Goal: Transaction & Acquisition: Purchase product/service

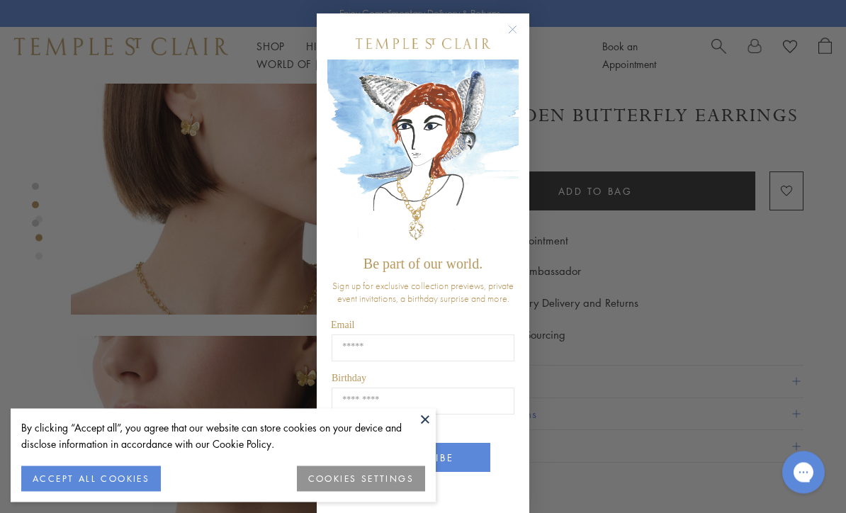
scroll to position [477, 0]
click at [520, 38] on circle "Close dialog" at bounding box center [512, 30] width 17 height 17
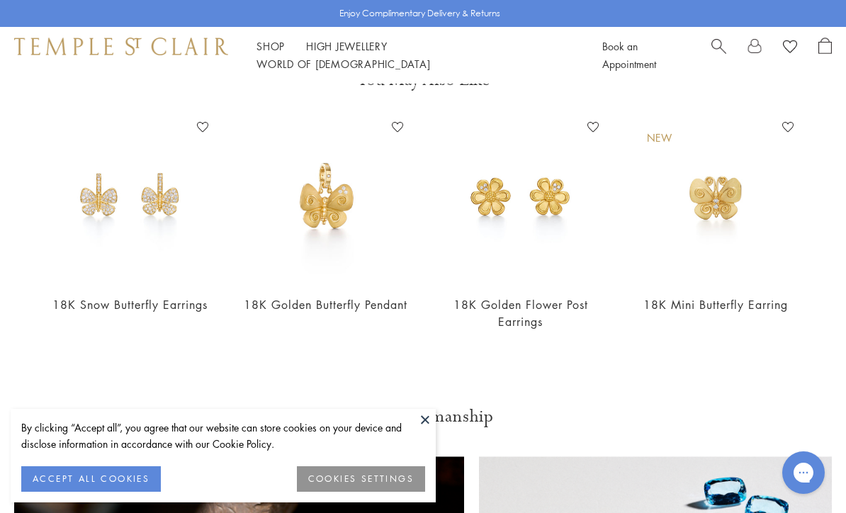
scroll to position [1137, 0]
click at [176, 233] on img at bounding box center [130, 198] width 167 height 167
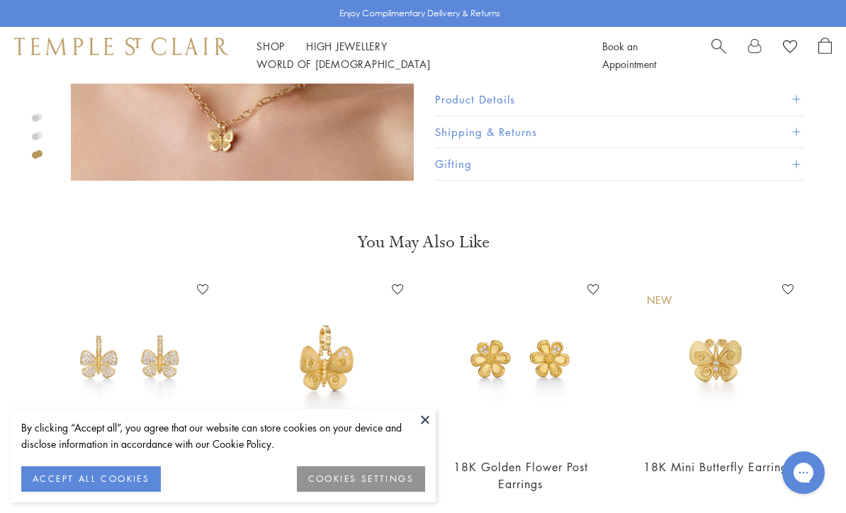
scroll to position [957, 0]
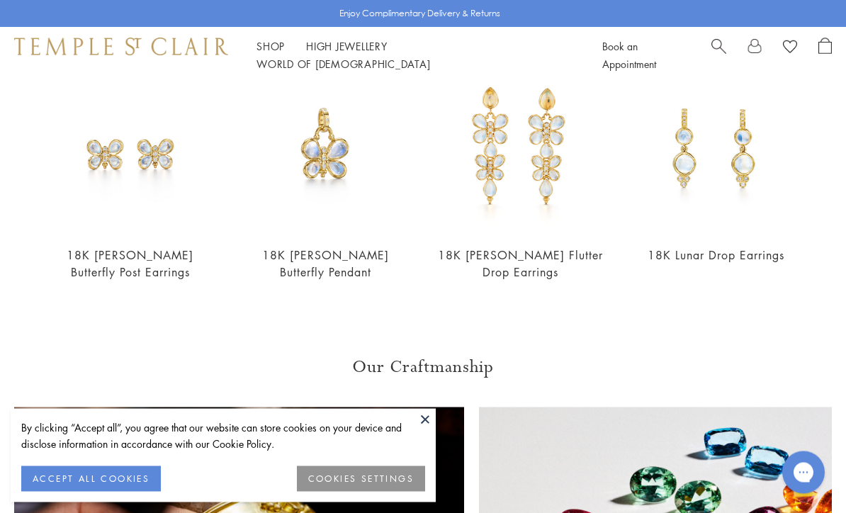
scroll to position [822, 0]
click at [518, 153] on img at bounding box center [520, 150] width 167 height 167
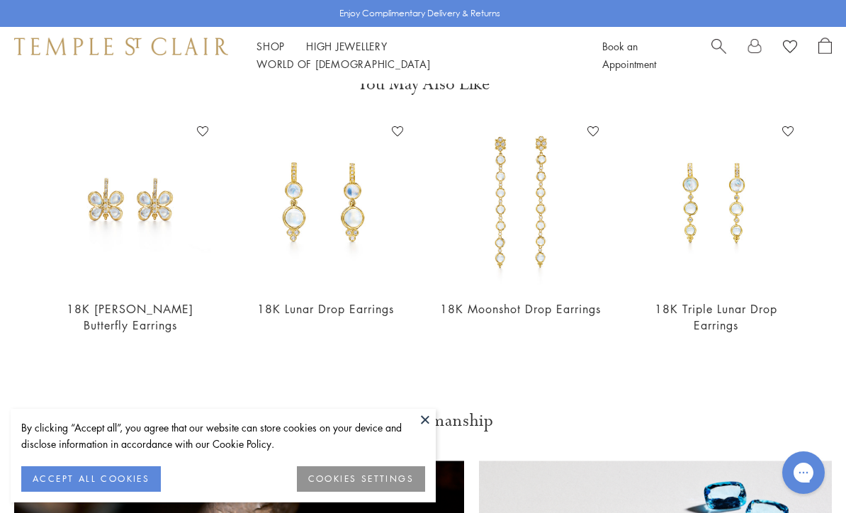
scroll to position [1139, 0]
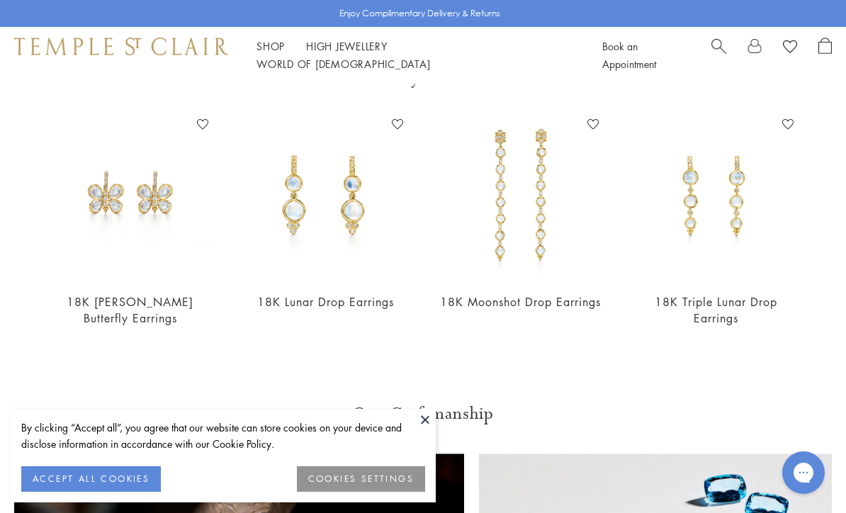
click at [164, 224] on img at bounding box center [130, 196] width 167 height 167
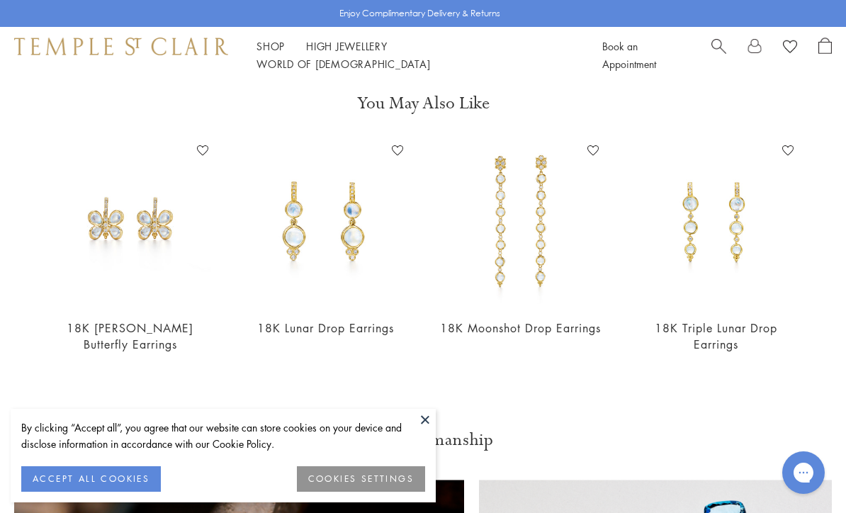
scroll to position [1186, 0]
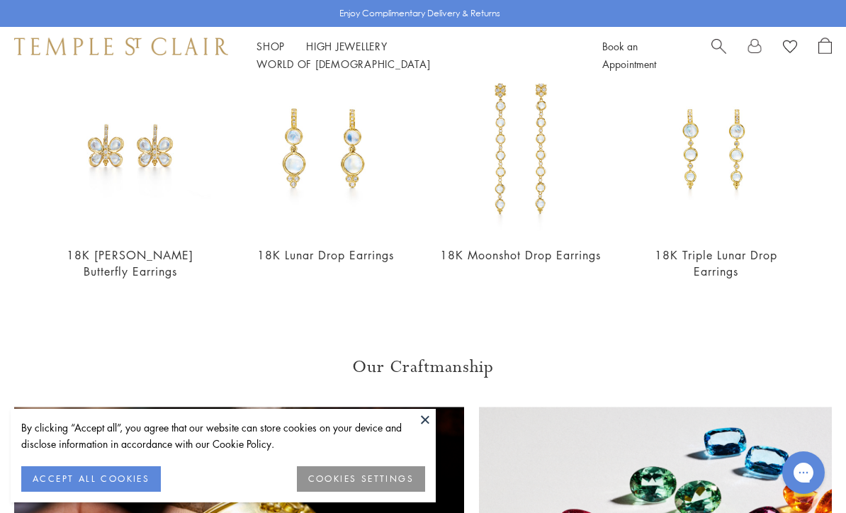
click at [147, 158] on img at bounding box center [130, 150] width 167 height 167
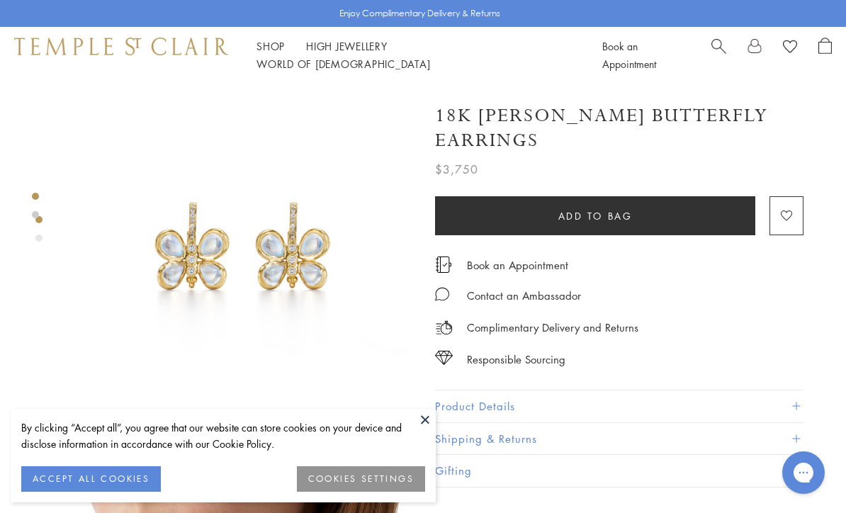
click at [460, 390] on button "Product Details" at bounding box center [619, 406] width 368 height 32
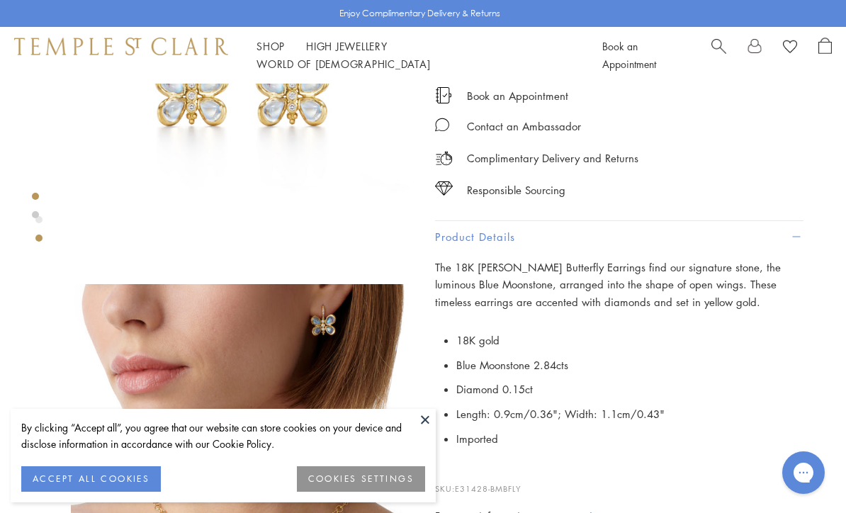
scroll to position [225, 0]
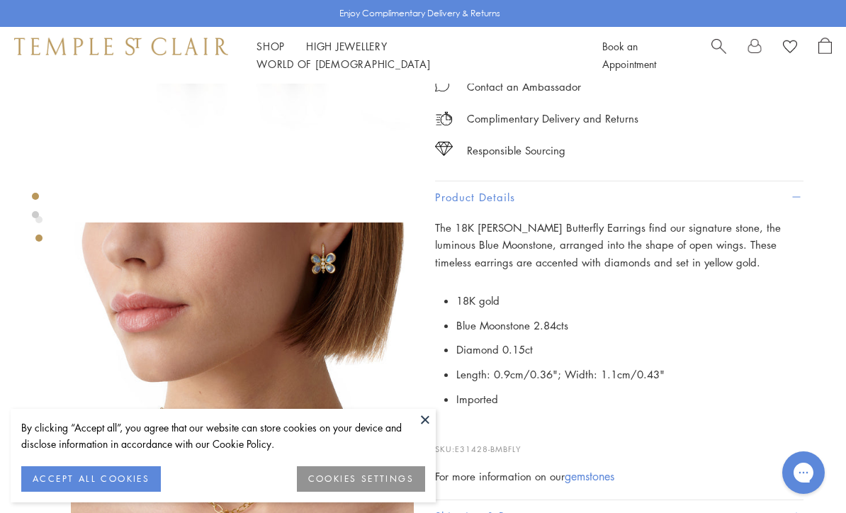
click at [338, 266] on img at bounding box center [242, 393] width 343 height 343
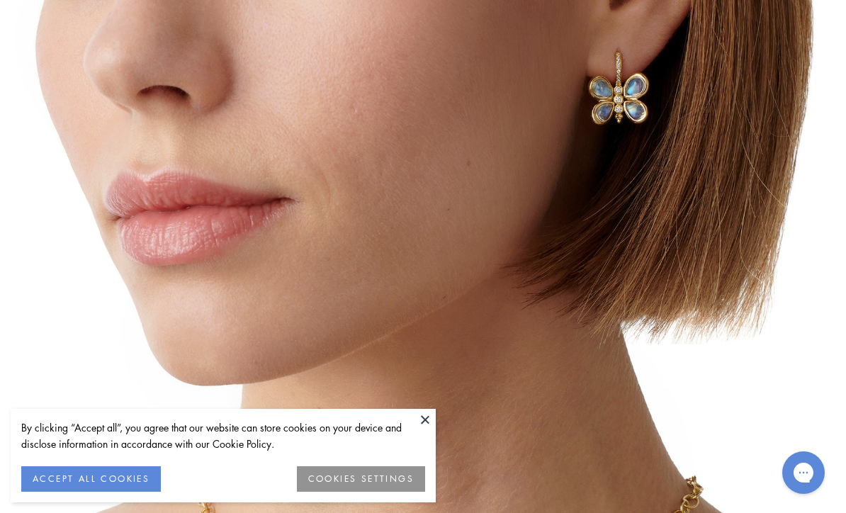
scroll to position [272, 0]
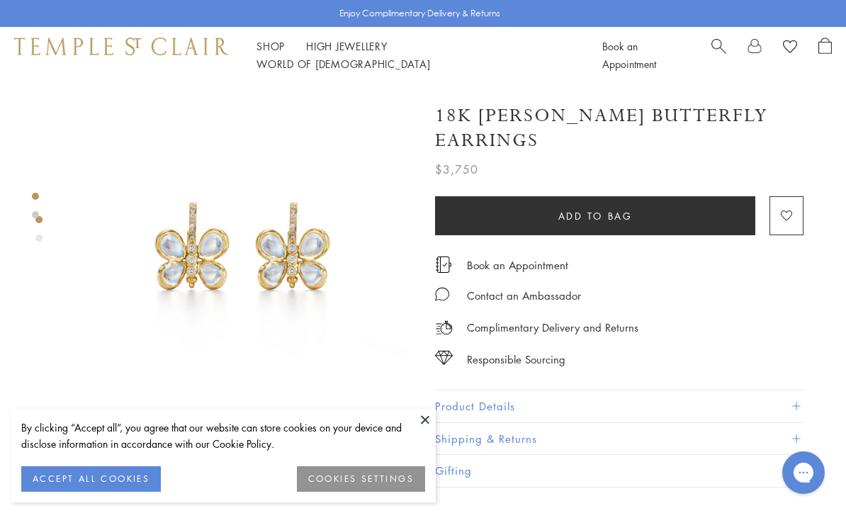
click at [32, 217] on link at bounding box center [35, 214] width 7 height 7
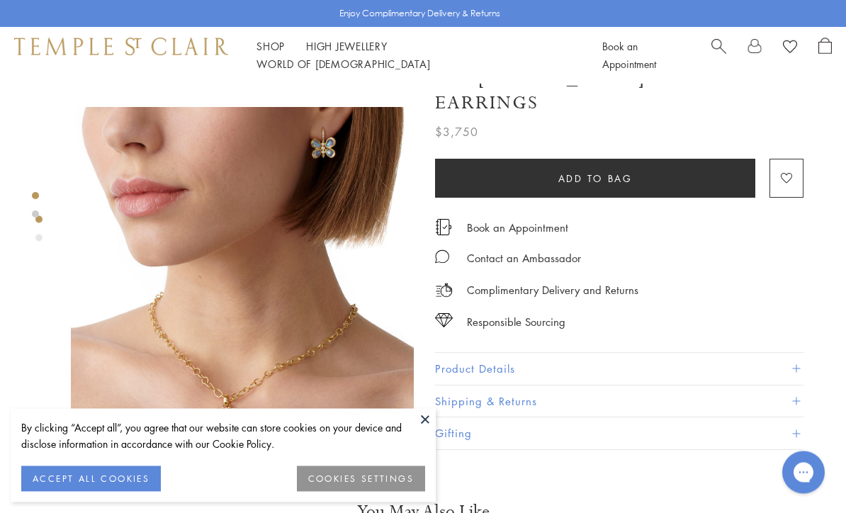
scroll to position [409, 0]
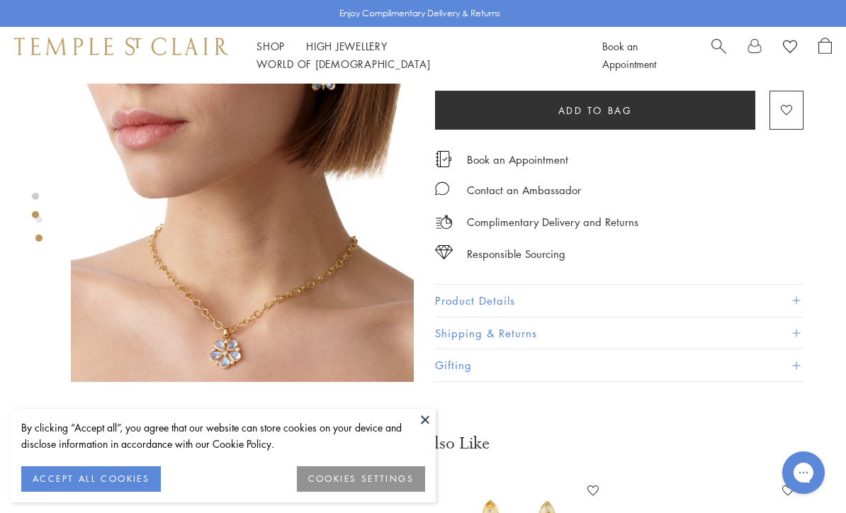
click at [39, 242] on div "Product gallery navigation" at bounding box center [38, 232] width 7 height 40
click at [33, 217] on link at bounding box center [35, 214] width 7 height 7
click at [35, 198] on link at bounding box center [35, 196] width 7 height 7
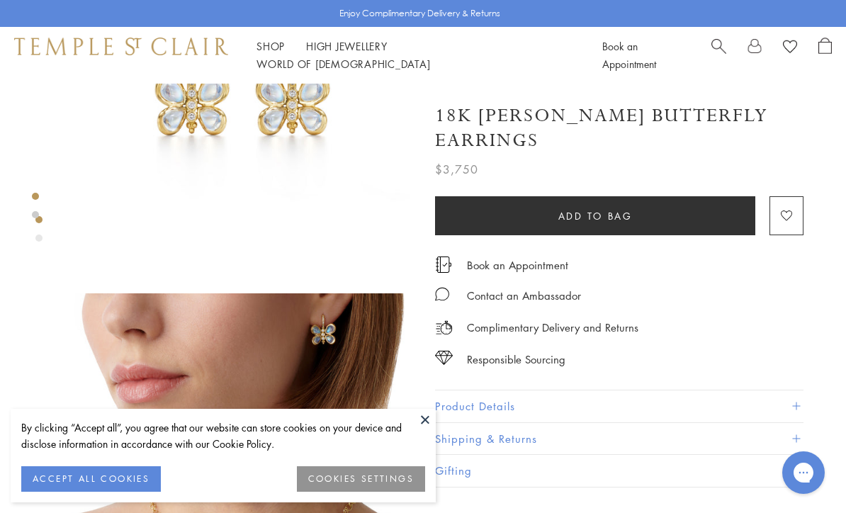
scroll to position [45, 0]
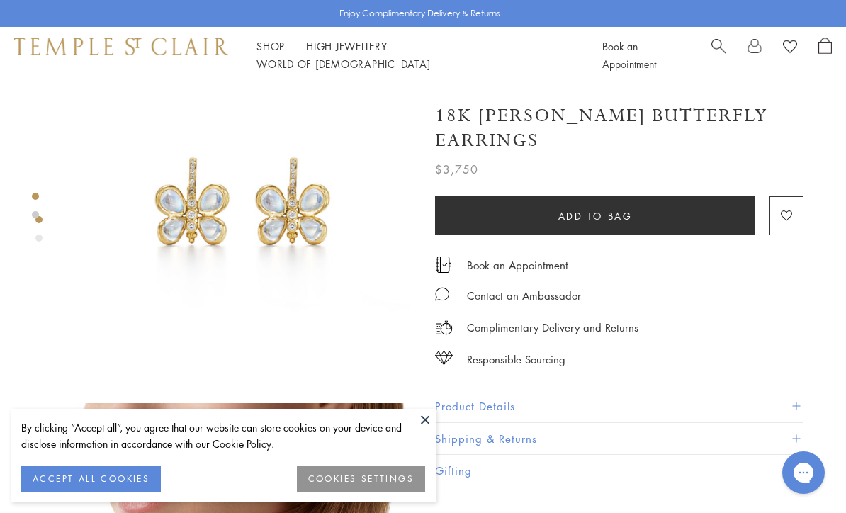
click at [787, 211] on image "button" at bounding box center [786, 216] width 11 height 11
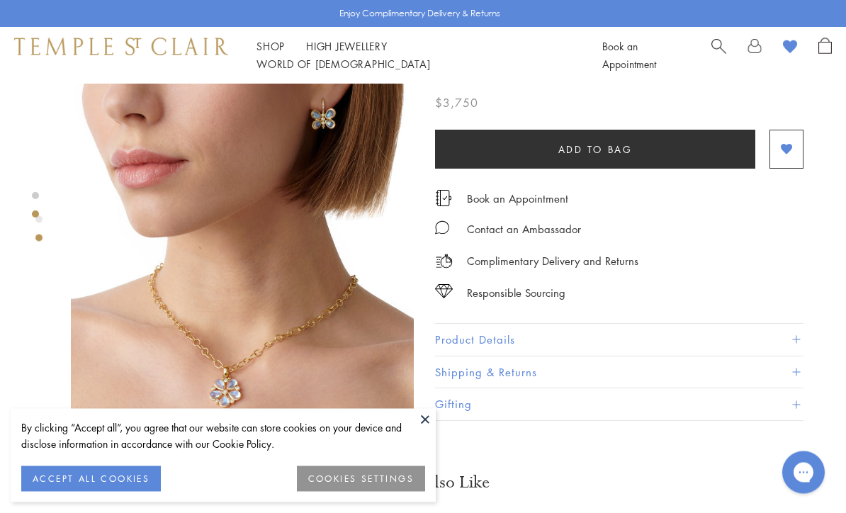
scroll to position [370, 0]
click at [460, 378] on button "Shipping & Returns" at bounding box center [619, 372] width 368 height 32
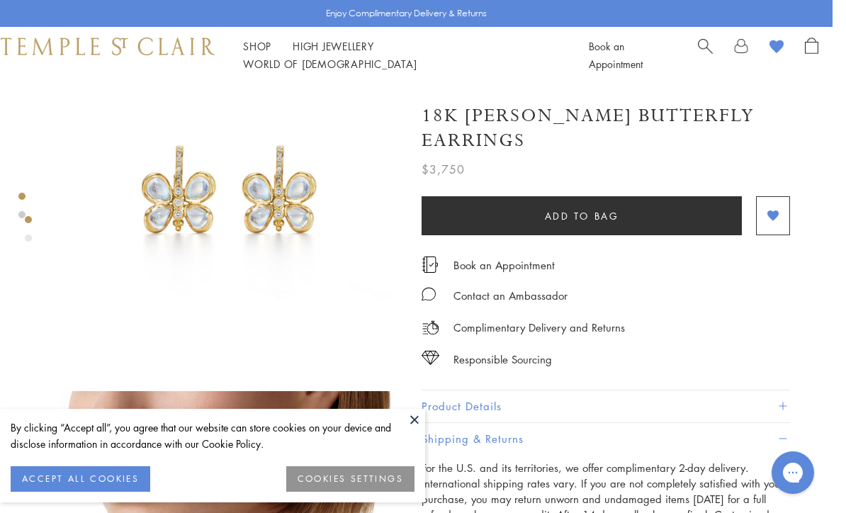
scroll to position [0, 3]
